Goal: Find specific fact: Find specific fact

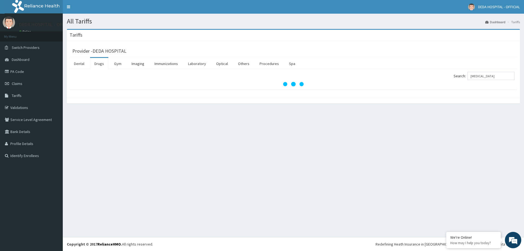
drag, startPoint x: 495, startPoint y: 77, endPoint x: 446, endPoint y: 75, distance: 49.4
click at [446, 75] on div "Search: [MEDICAL_DATA]" at bounding box center [405, 77] width 217 height 10
type input "EMZOLYN"
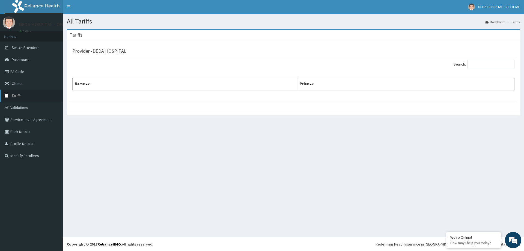
click at [16, 92] on link "Tariffs" at bounding box center [31, 95] width 63 height 12
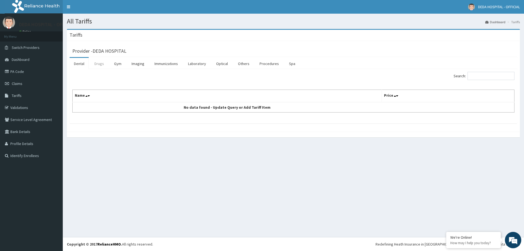
click at [100, 65] on link "Drugs" at bounding box center [99, 63] width 18 height 11
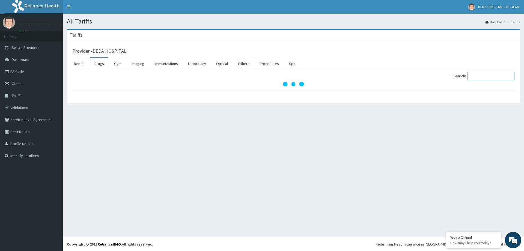
click at [485, 76] on input "Search:" at bounding box center [490, 76] width 47 height 8
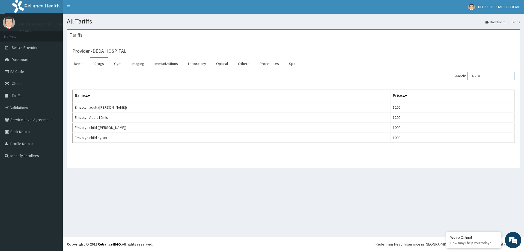
drag, startPoint x: 487, startPoint y: 73, endPoint x: 464, endPoint y: 80, distance: 24.4
click at [464, 80] on label "Search: EMZOL" at bounding box center [483, 76] width 61 height 8
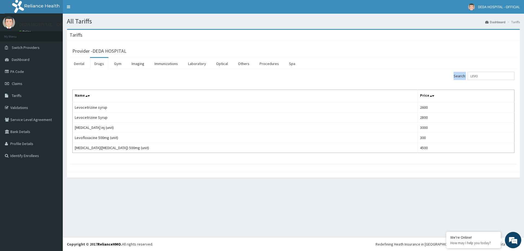
drag, startPoint x: 495, startPoint y: 81, endPoint x: 483, endPoint y: 76, distance: 12.9
click at [456, 78] on div "Search: LEVO" at bounding box center [405, 77] width 217 height 10
click at [490, 76] on input "LEVO" at bounding box center [490, 76] width 47 height 8
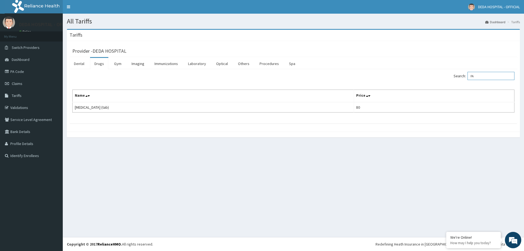
type input "P"
type input "LEVO"
